Goal: Task Accomplishment & Management: Complete application form

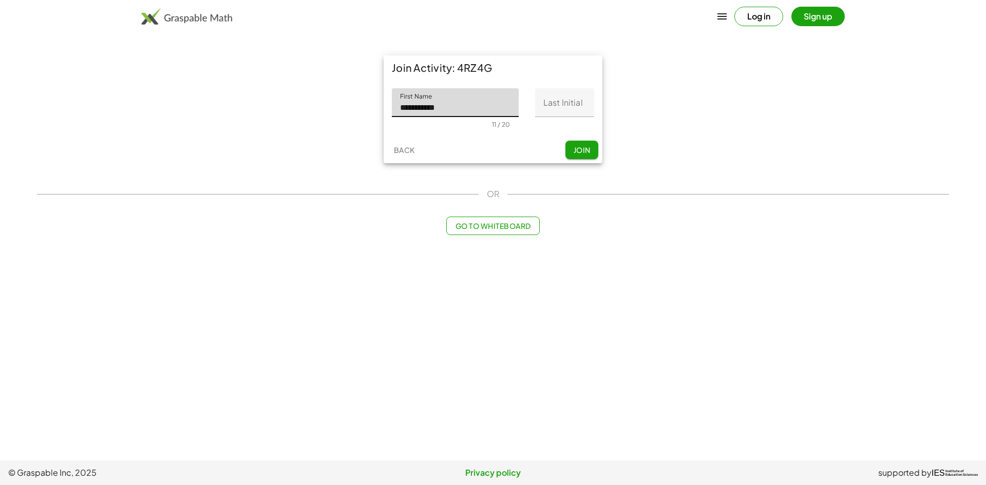
type input "**********"
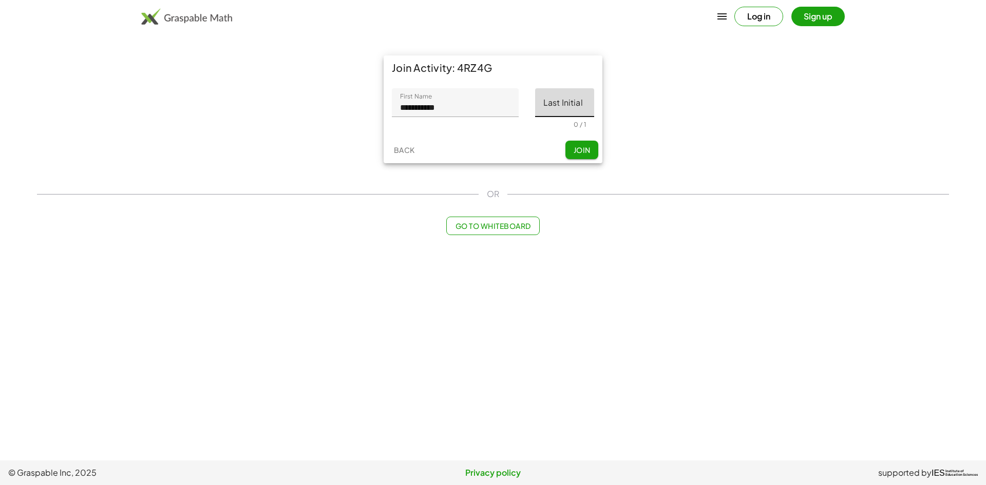
click at [558, 108] on input "Last Initial" at bounding box center [564, 102] width 59 height 29
type input "*"
click at [573, 143] on button "Join" at bounding box center [581, 150] width 33 height 18
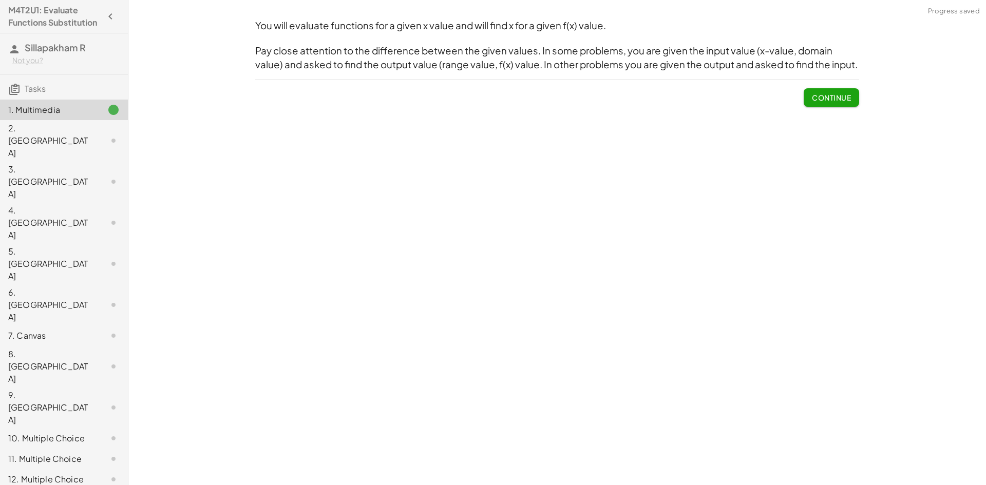
click at [812, 101] on span "Continue" at bounding box center [831, 97] width 39 height 9
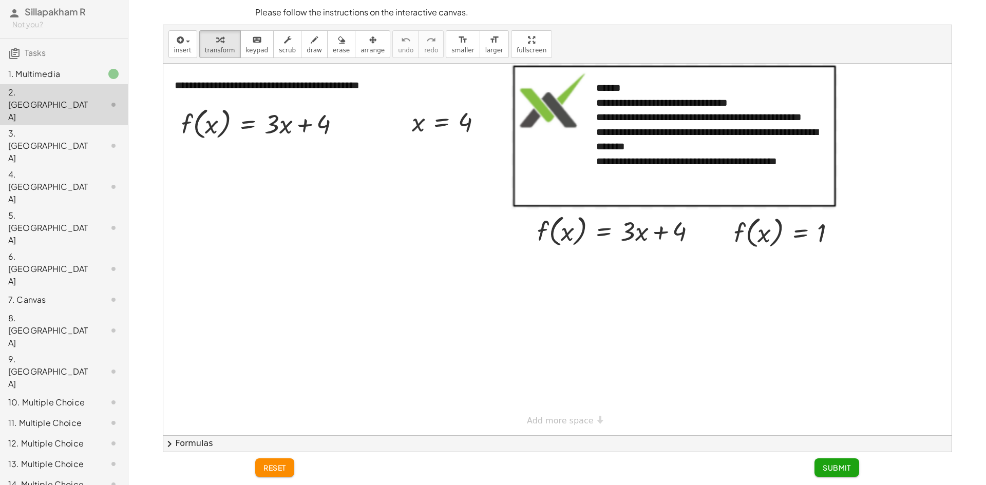
scroll to position [194, 0]
